Goal: Information Seeking & Learning: Learn about a topic

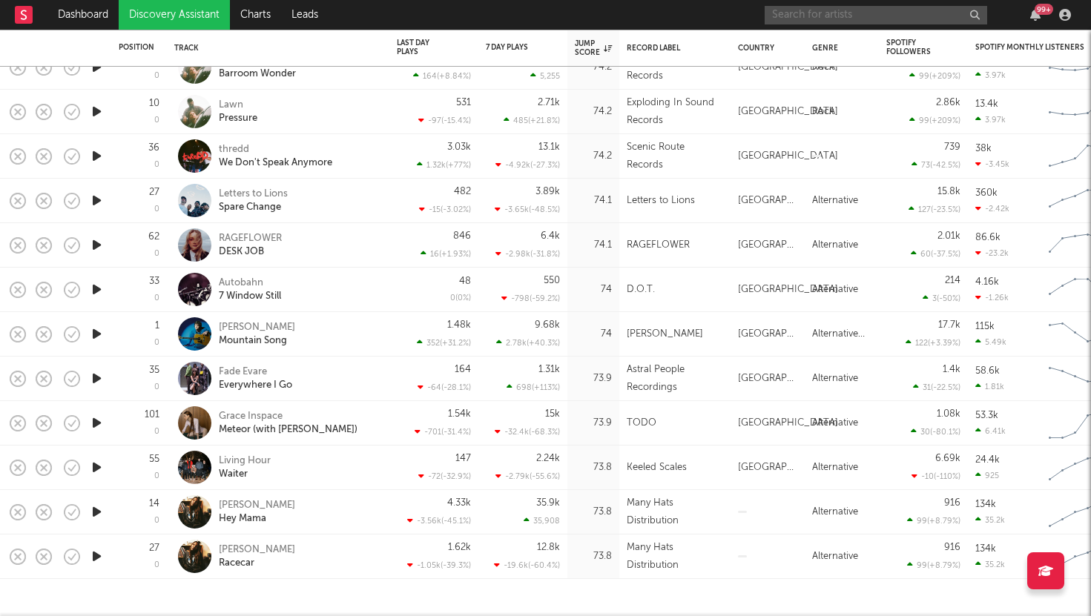
click at [823, 19] on input "text" at bounding box center [876, 15] width 223 height 19
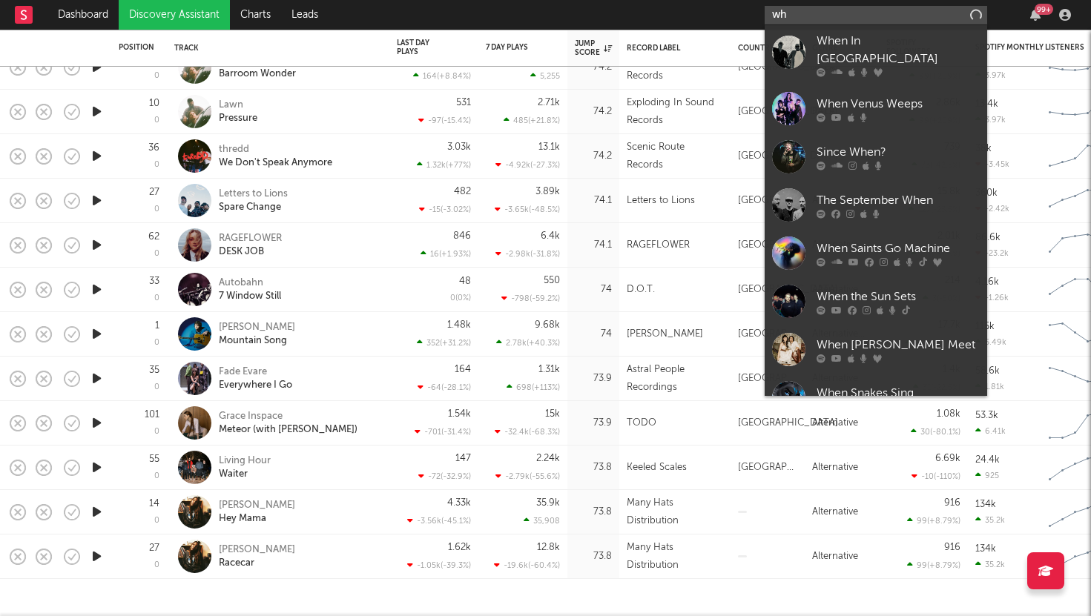
type input "w"
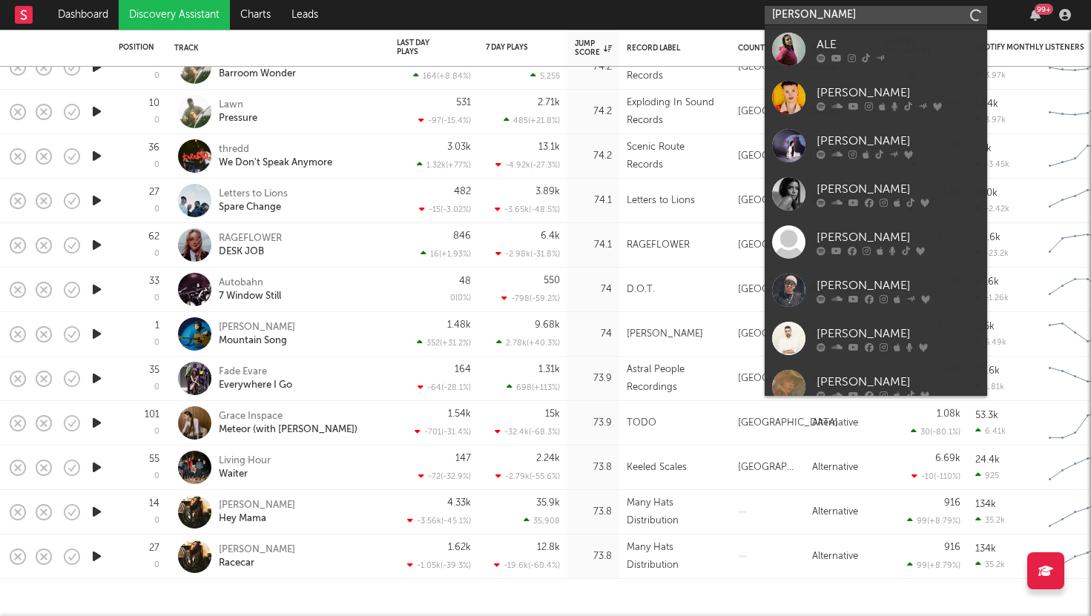
type input "[PERSON_NAME]"
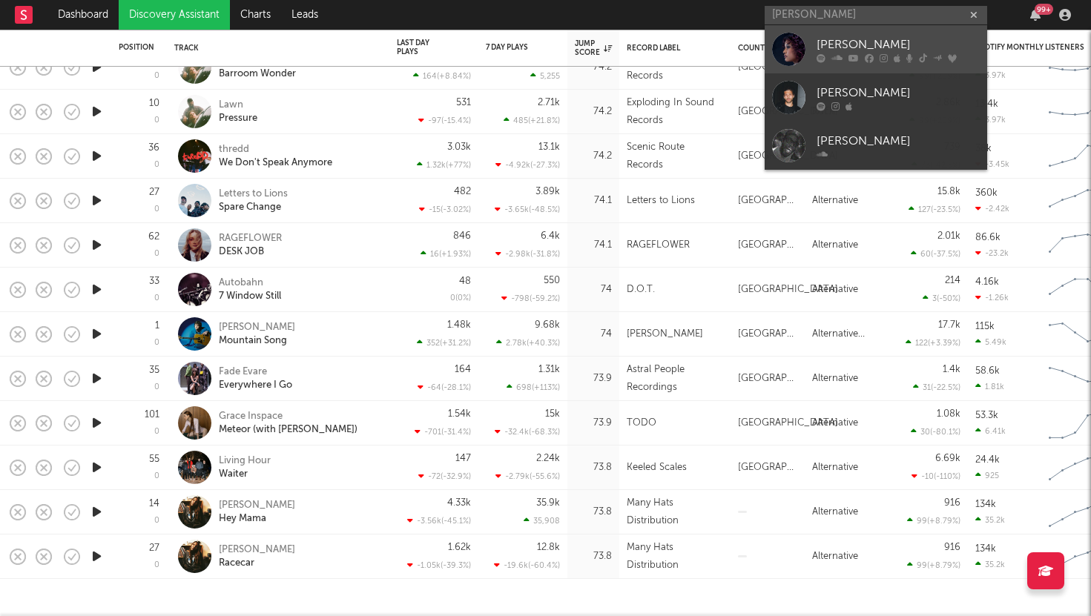
click at [790, 55] on div at bounding box center [788, 49] width 33 height 33
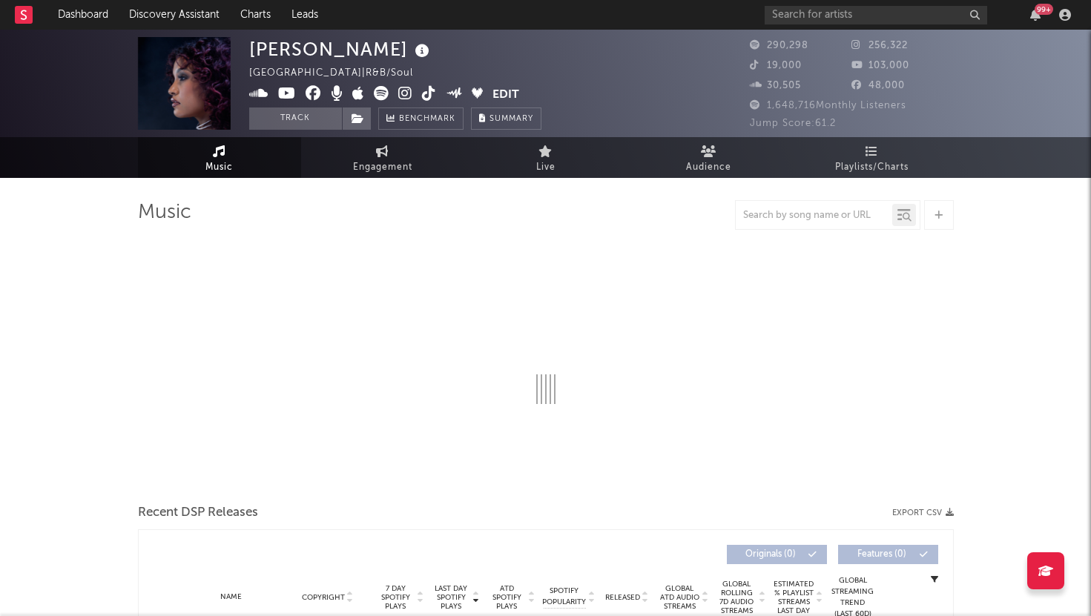
select select "6m"
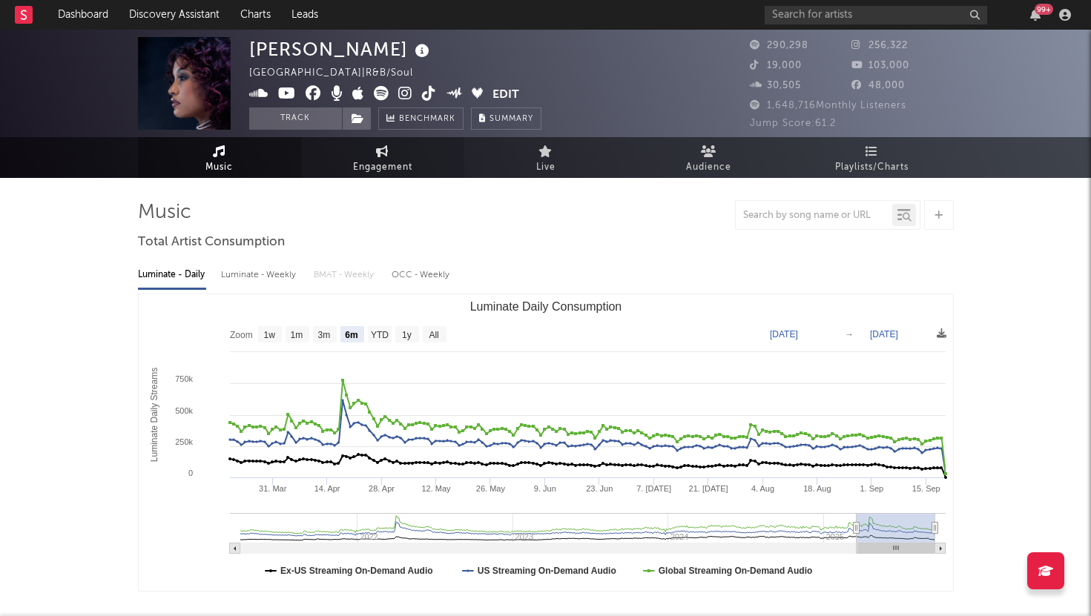
click at [395, 156] on link "Engagement" at bounding box center [382, 157] width 163 height 41
select select "1w"
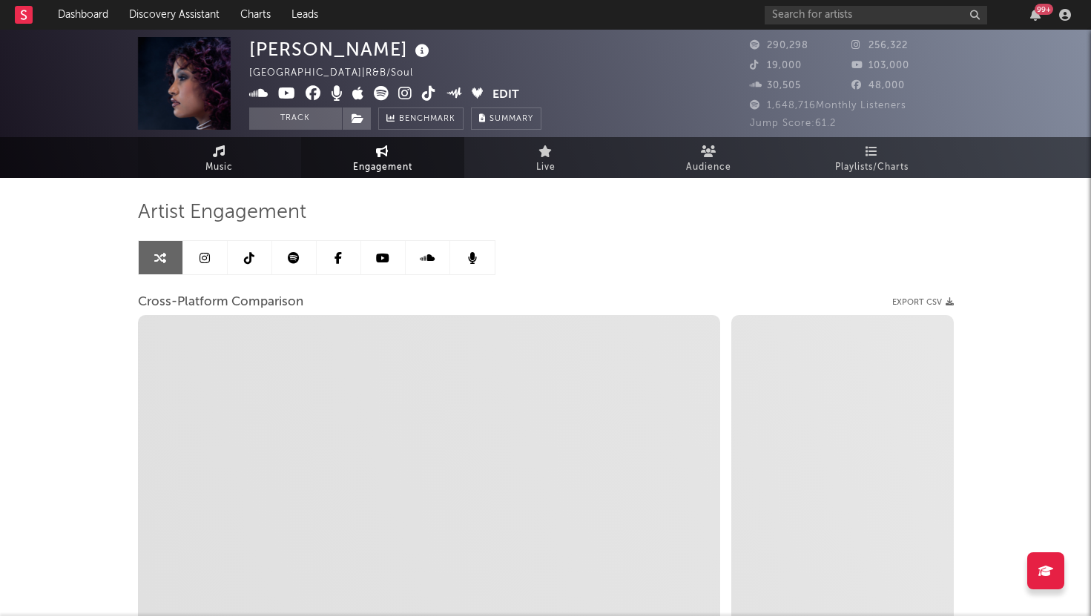
click at [224, 159] on span "Music" at bounding box center [218, 168] width 27 height 18
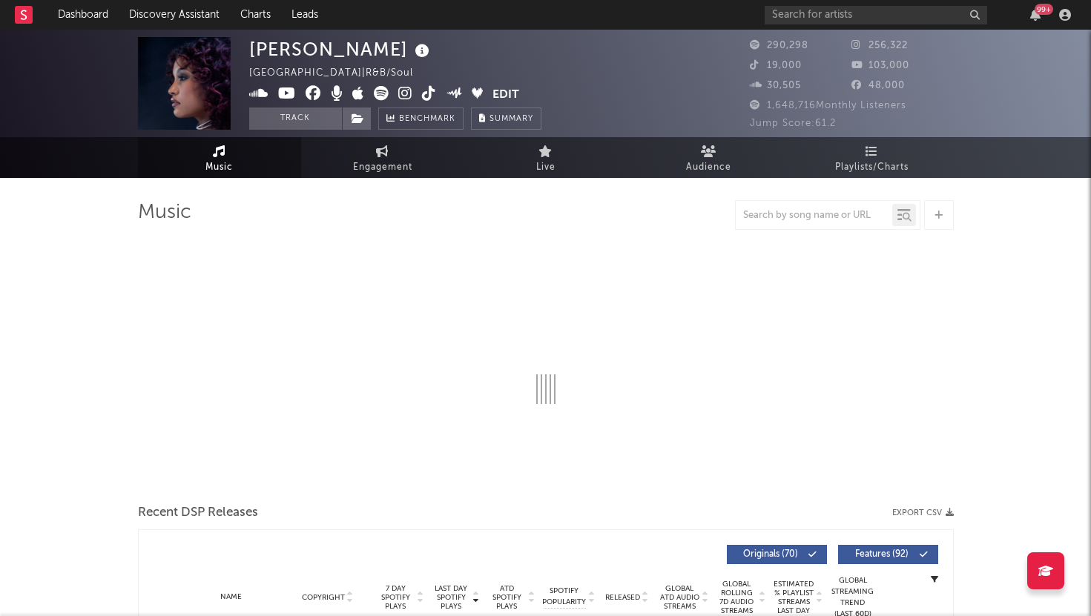
select select "6m"
